Goal: Information Seeking & Learning: Learn about a topic

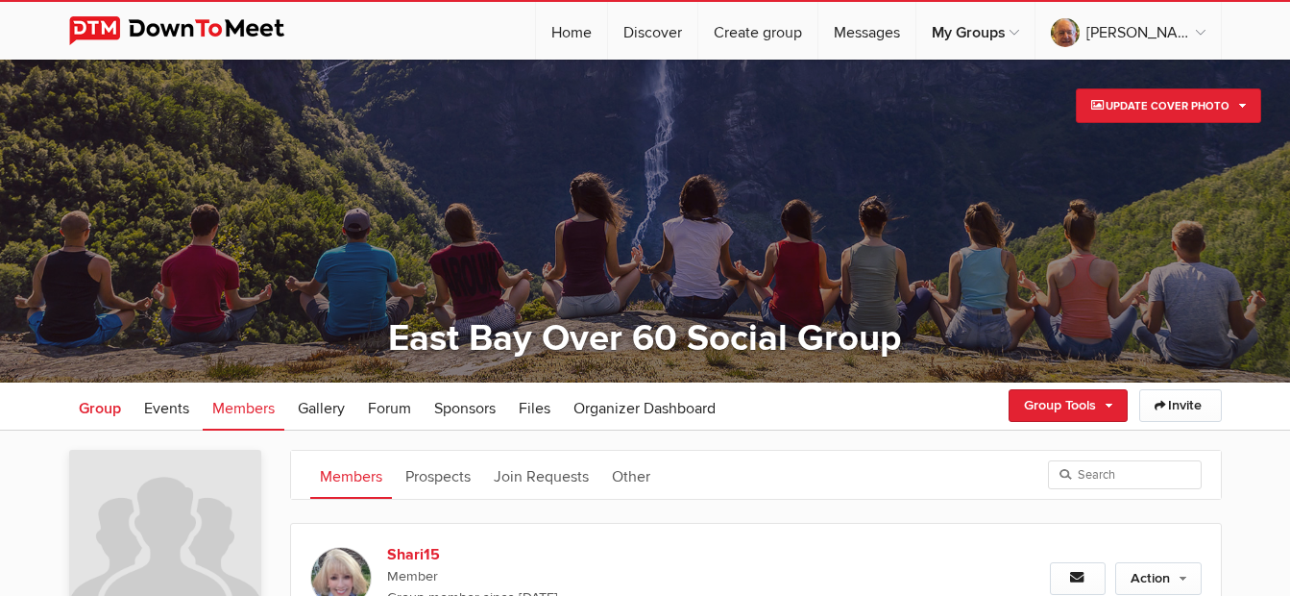
click at [92, 412] on span "Group" at bounding box center [100, 408] width 42 height 19
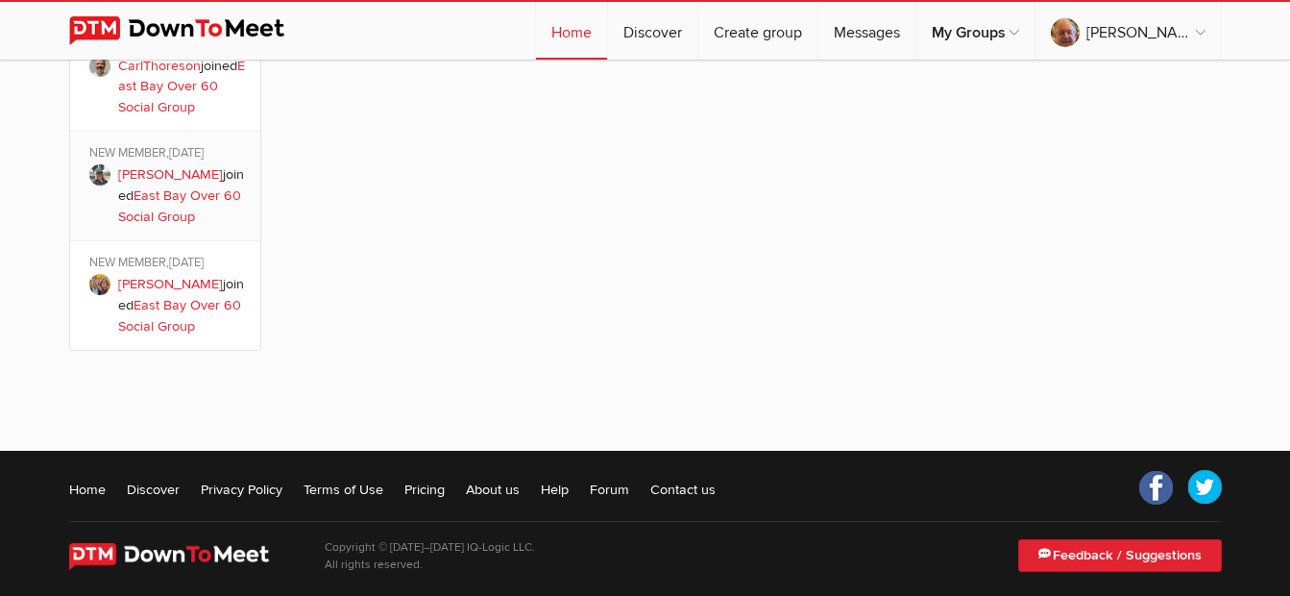
scroll to position [2046, 0]
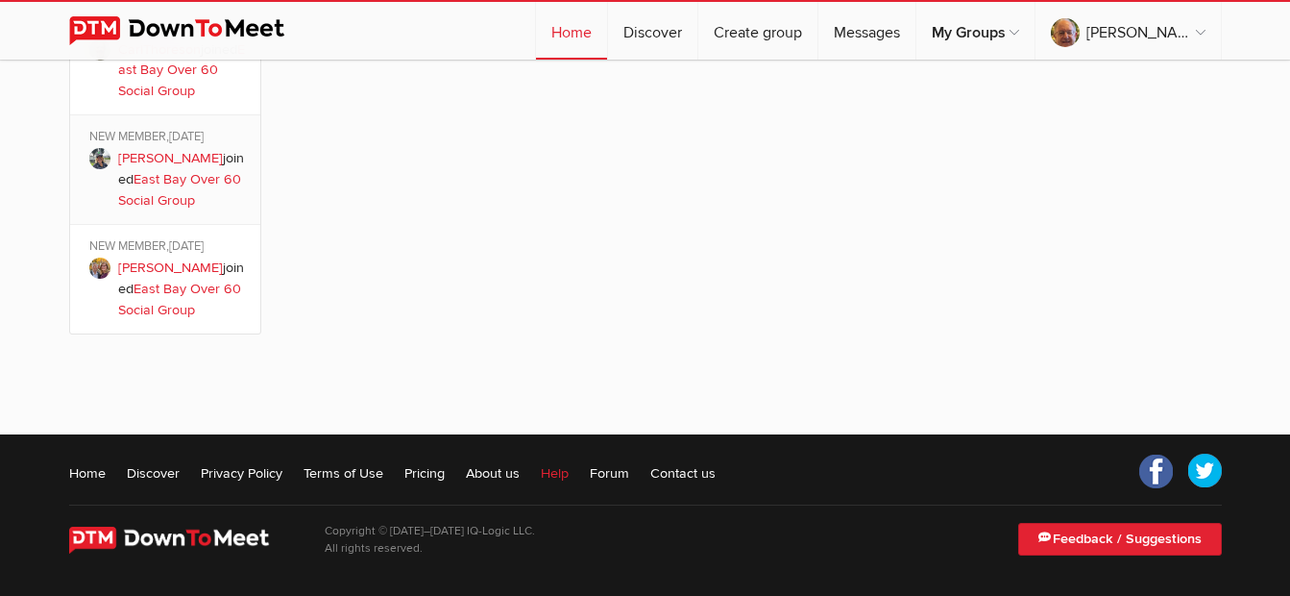
click at [558, 476] on link "Help" at bounding box center [555, 472] width 28 height 19
